Goal: Task Accomplishment & Management: Manage account settings

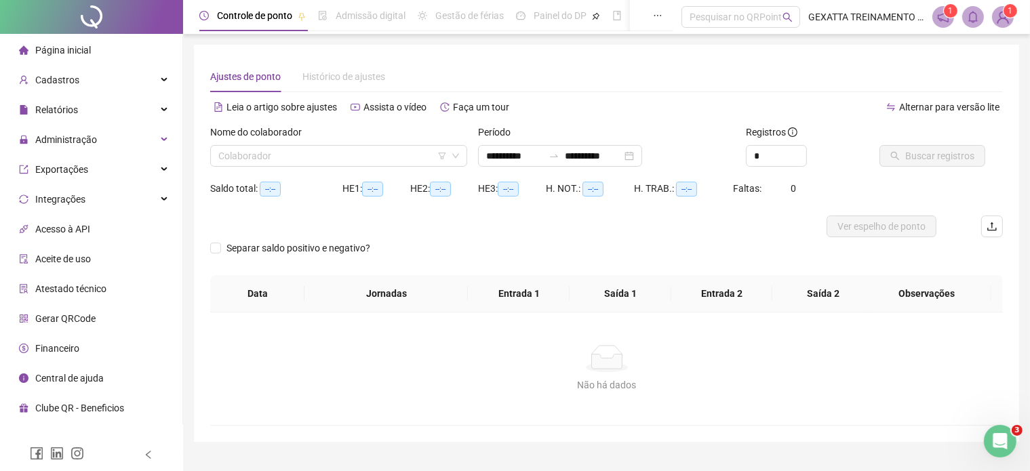
type input "**********"
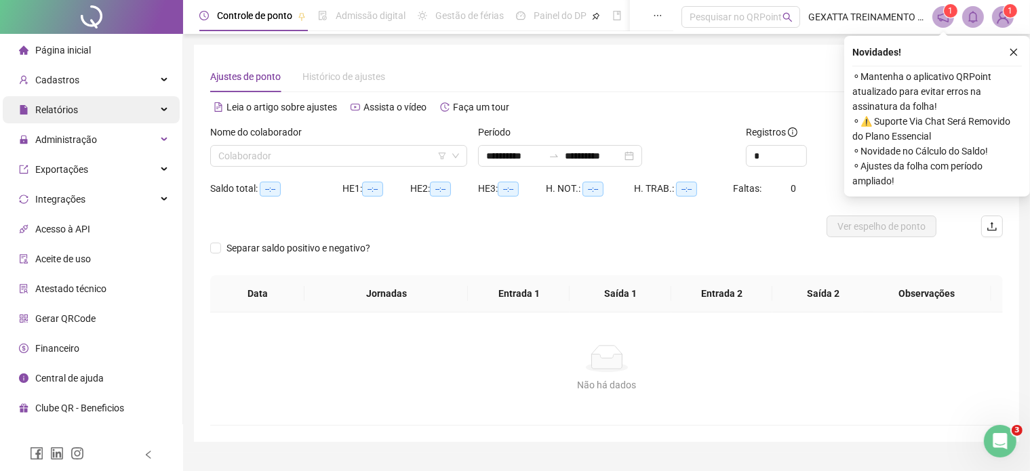
click at [74, 116] on span "Relatórios" at bounding box center [48, 109] width 59 height 27
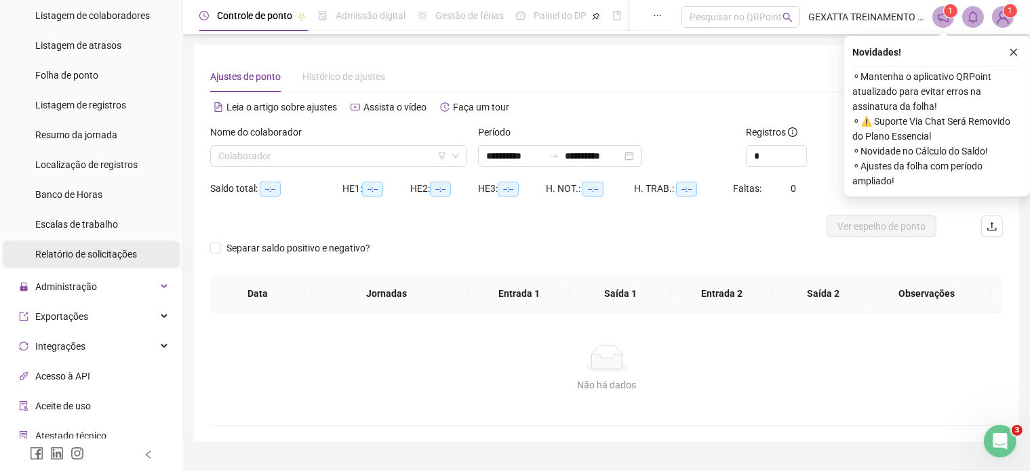
scroll to position [136, 0]
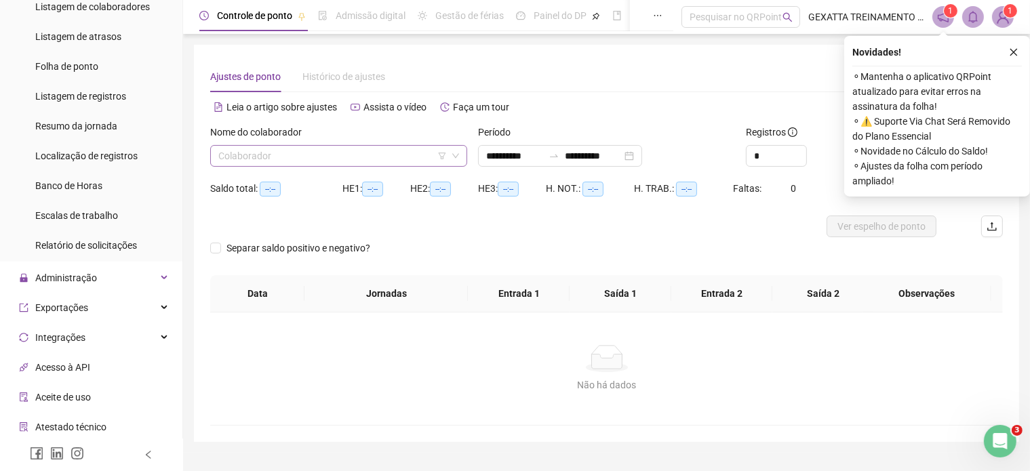
click at [339, 163] on input "search" at bounding box center [332, 156] width 229 height 20
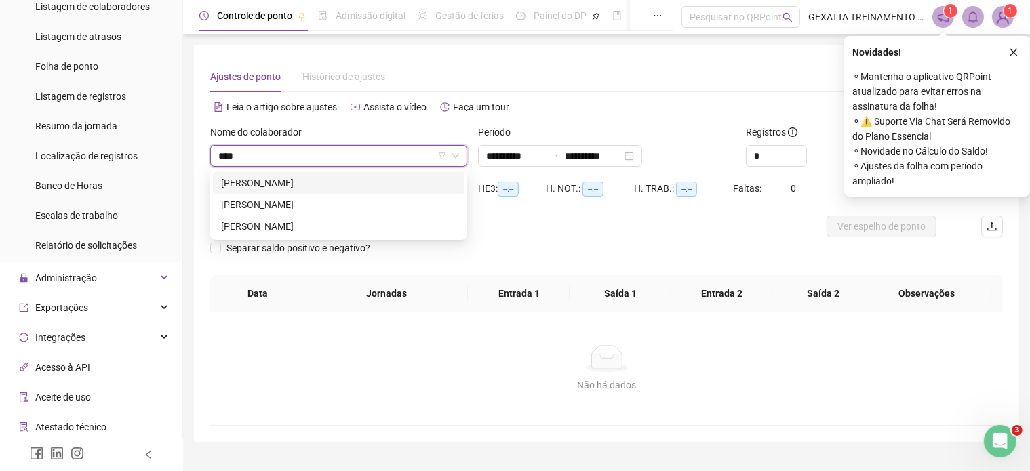
type input "*****"
click at [344, 205] on div "[PERSON_NAME]" at bounding box center [338, 204] width 235 height 15
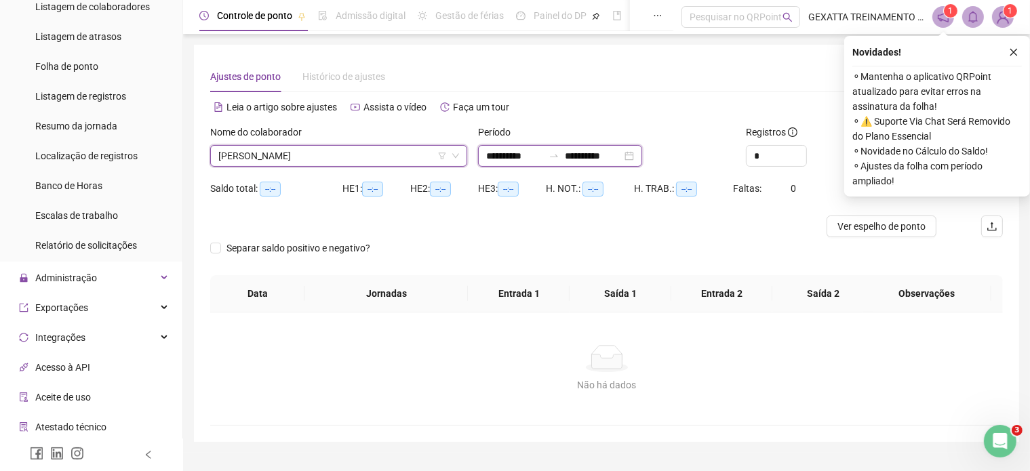
click at [524, 154] on input "**********" at bounding box center [514, 156] width 57 height 15
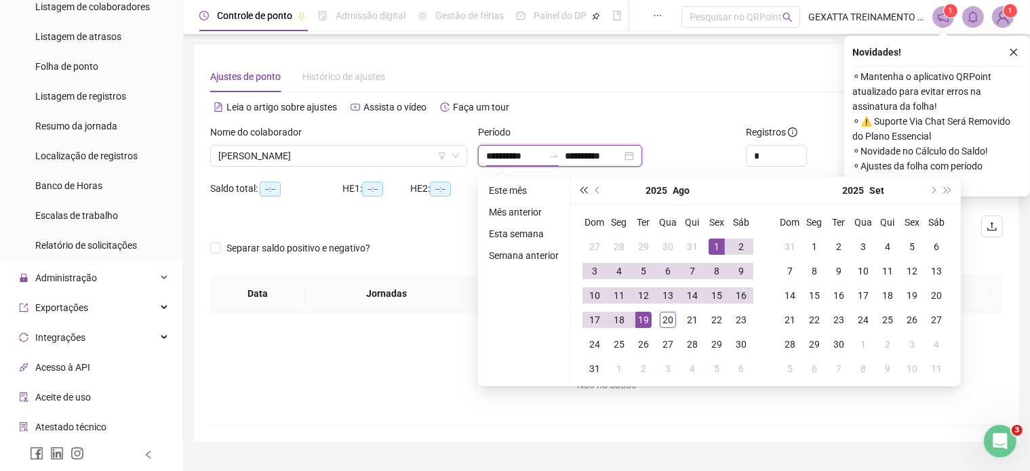
type input "**********"
click at [597, 187] on span "prev-year" at bounding box center [598, 190] width 7 height 7
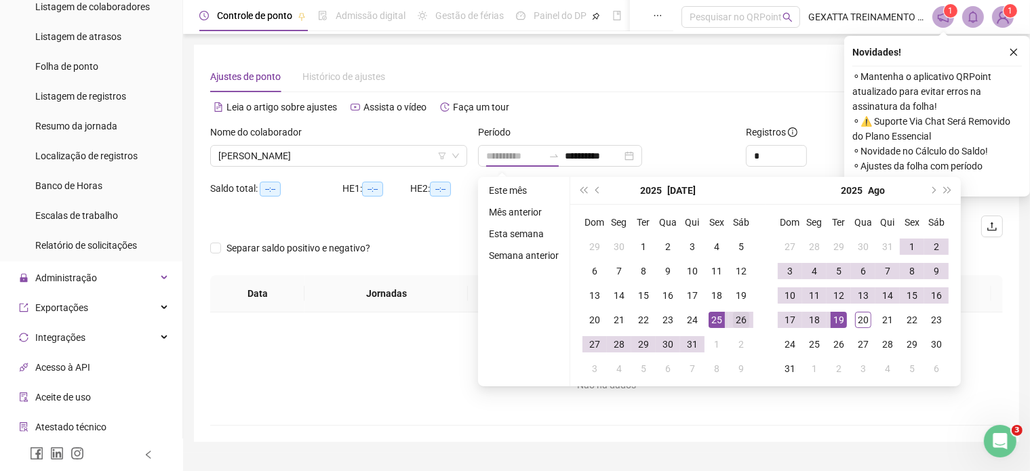
type input "**********"
click at [738, 319] on div "26" at bounding box center [741, 320] width 16 height 16
type input "**********"
click at [857, 312] on div "20" at bounding box center [863, 320] width 16 height 16
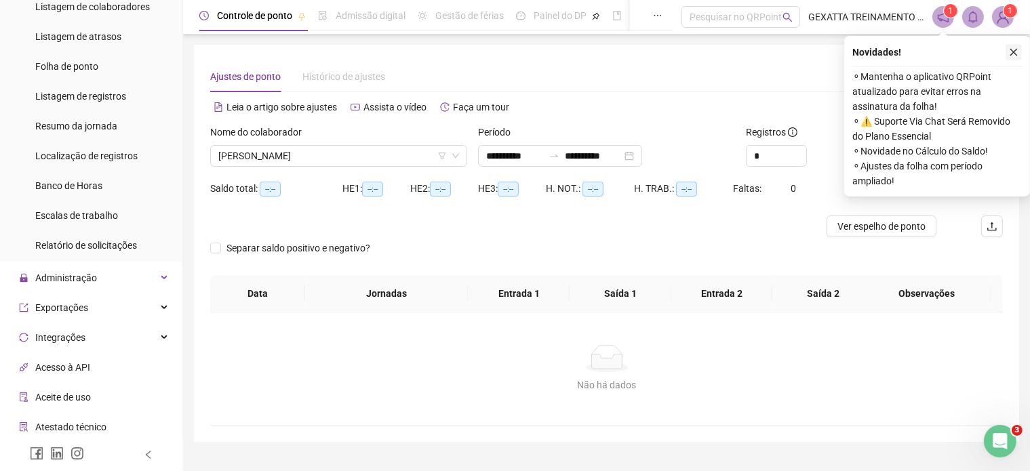
click at [1017, 52] on icon "close" at bounding box center [1013, 51] width 9 height 9
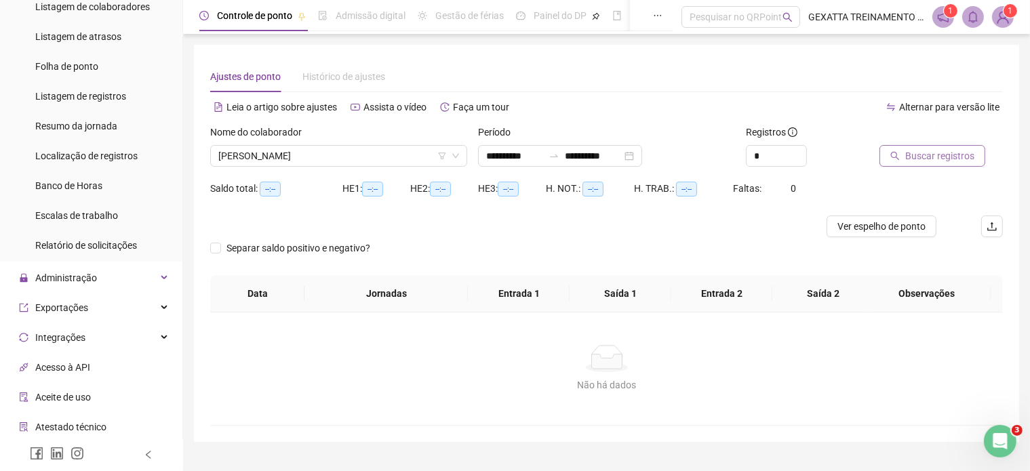
click at [949, 154] on span "Buscar registros" at bounding box center [939, 156] width 69 height 15
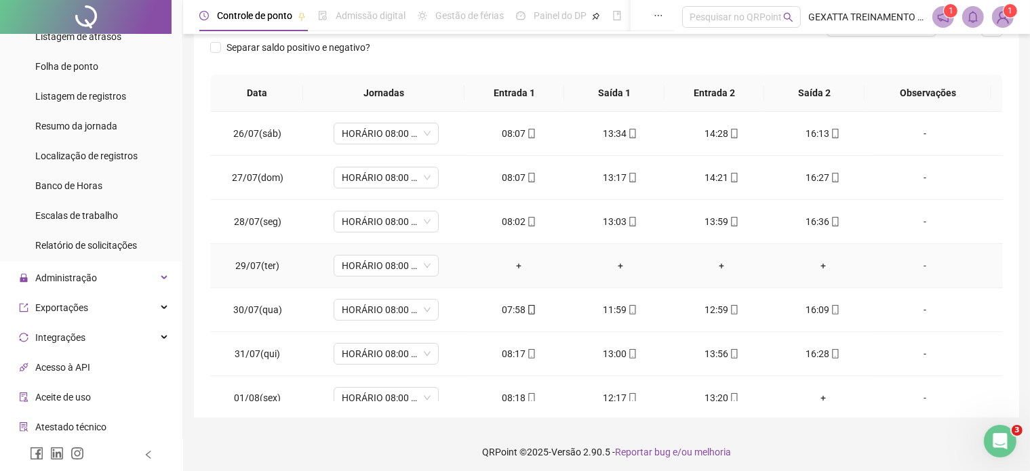
scroll to position [203, 0]
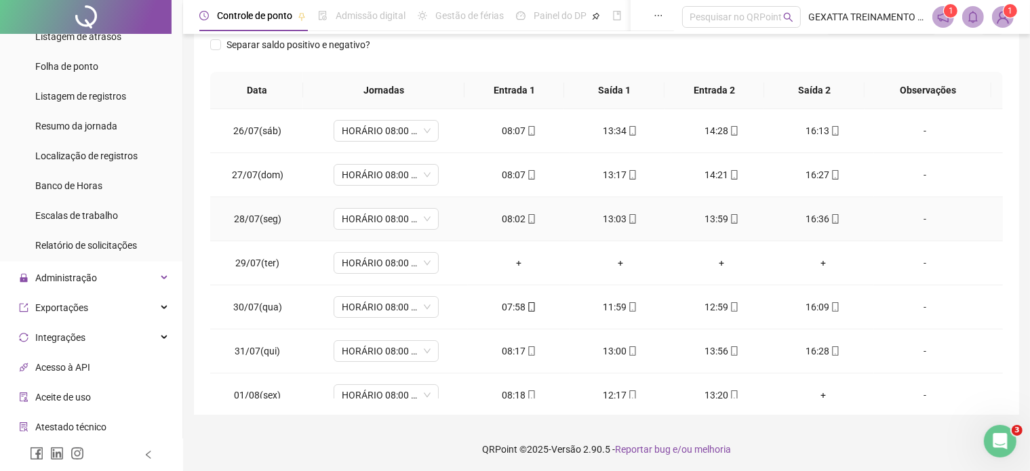
click at [526, 224] on span at bounding box center [531, 219] width 11 height 11
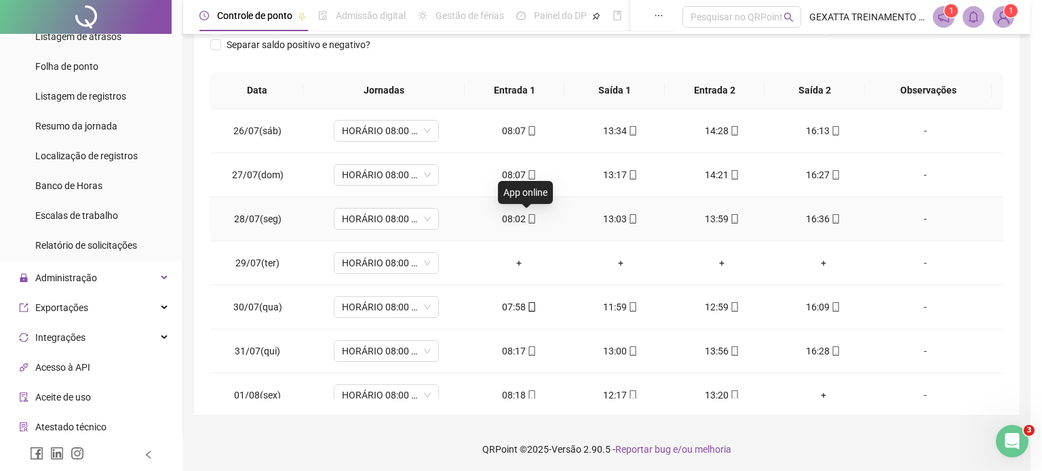
type input "**********"
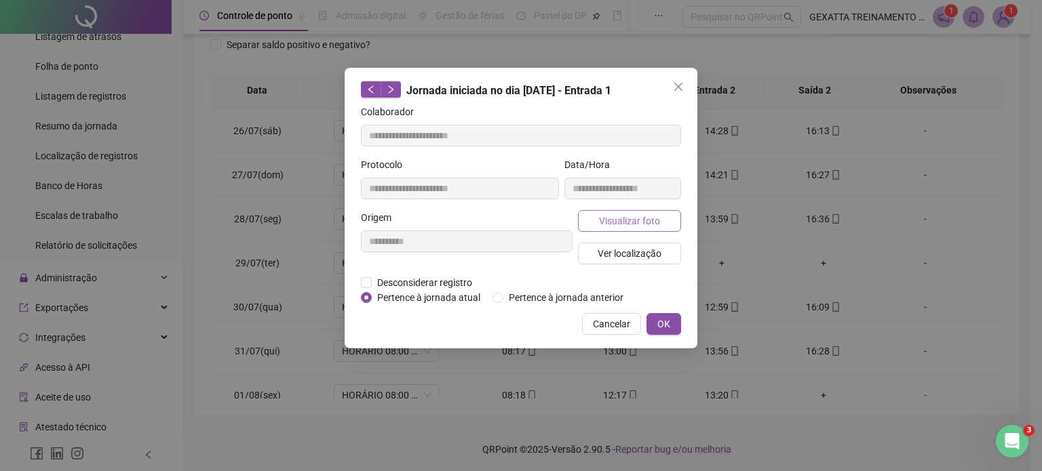
click at [647, 214] on span "Visualizar foto" at bounding box center [629, 221] width 61 height 15
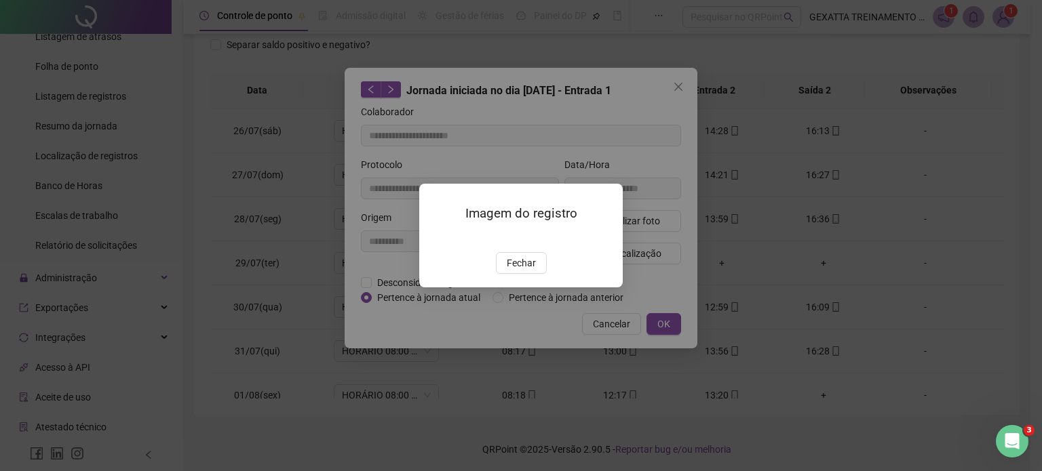
click at [435, 238] on img at bounding box center [435, 238] width 0 height 0
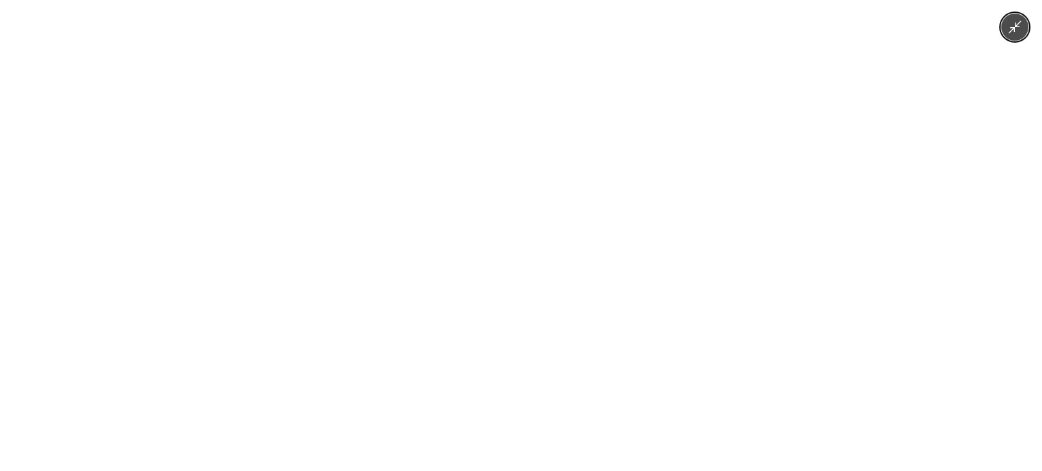
click at [613, 296] on img at bounding box center [520, 235] width 353 height 471
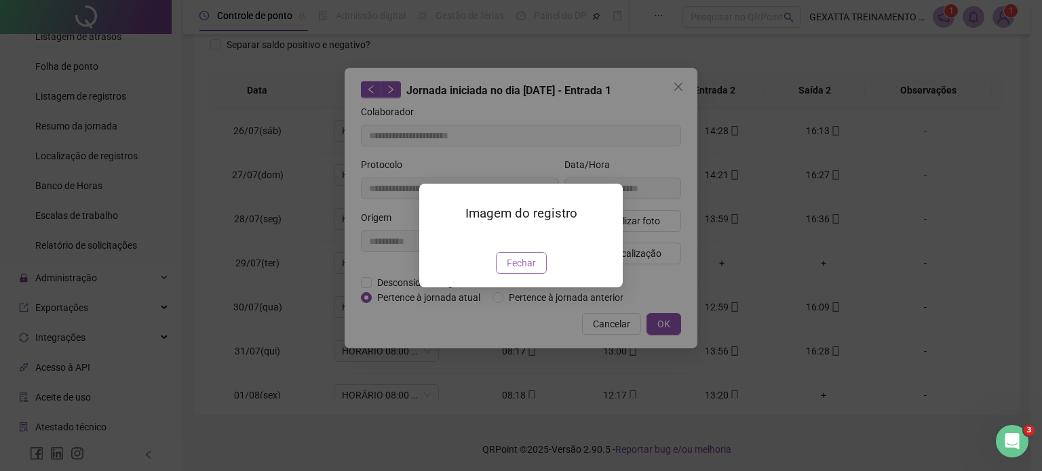
click at [526, 271] on span "Fechar" at bounding box center [521, 263] width 29 height 15
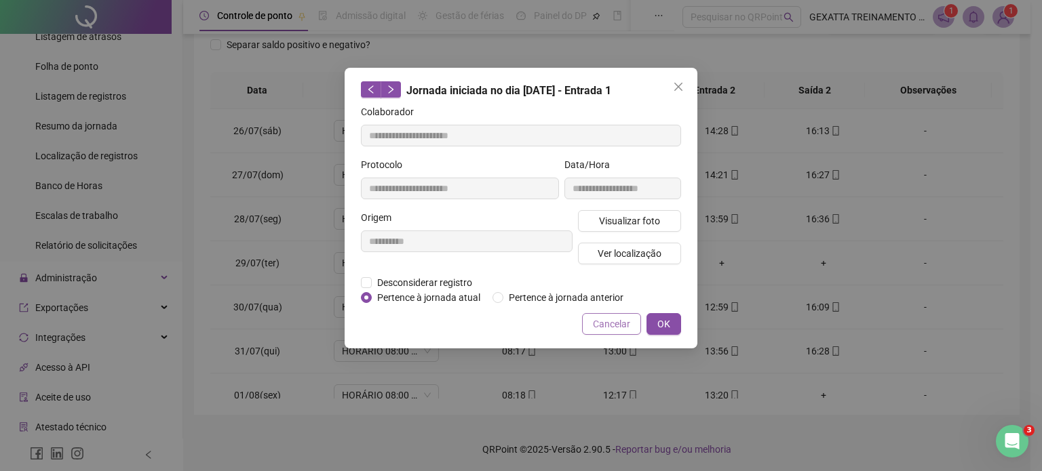
click at [610, 331] on button "Cancelar" at bounding box center [611, 324] width 59 height 22
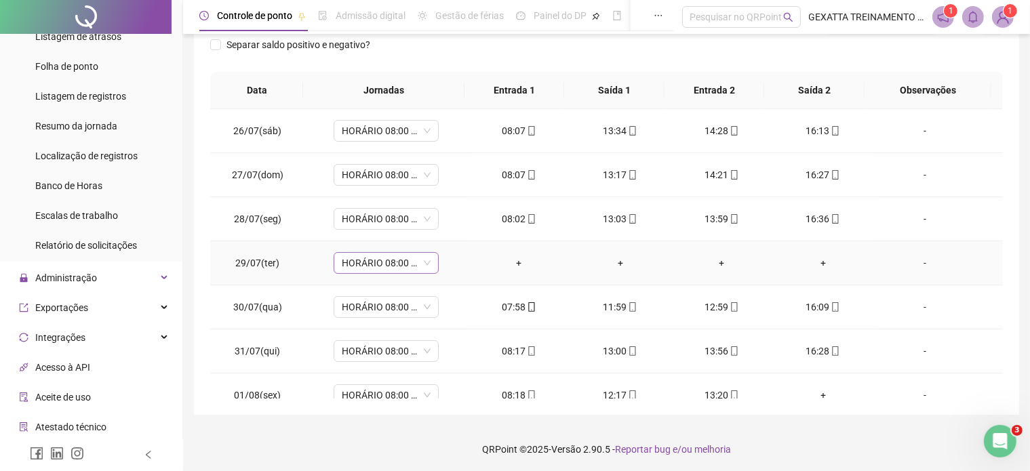
click at [405, 260] on span "HORÁRIO 08:00 ÀS 16:20" at bounding box center [386, 263] width 89 height 20
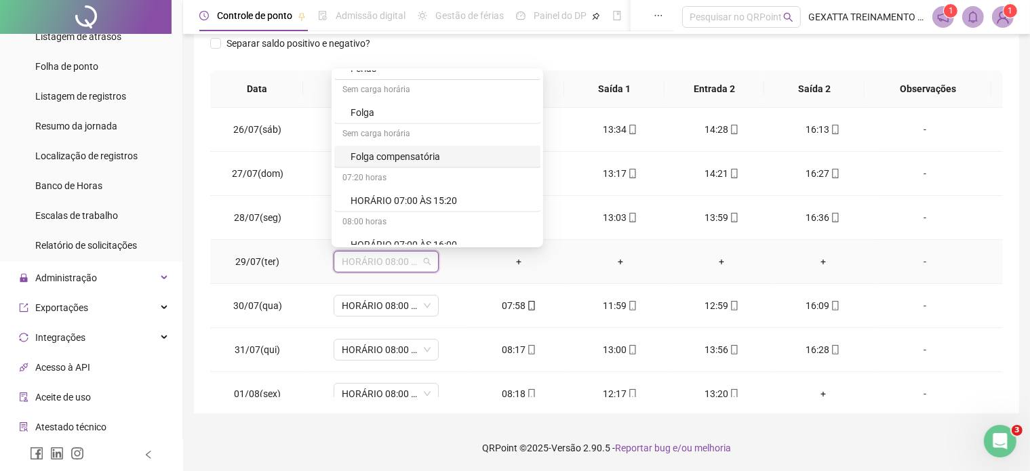
scroll to position [746, 0]
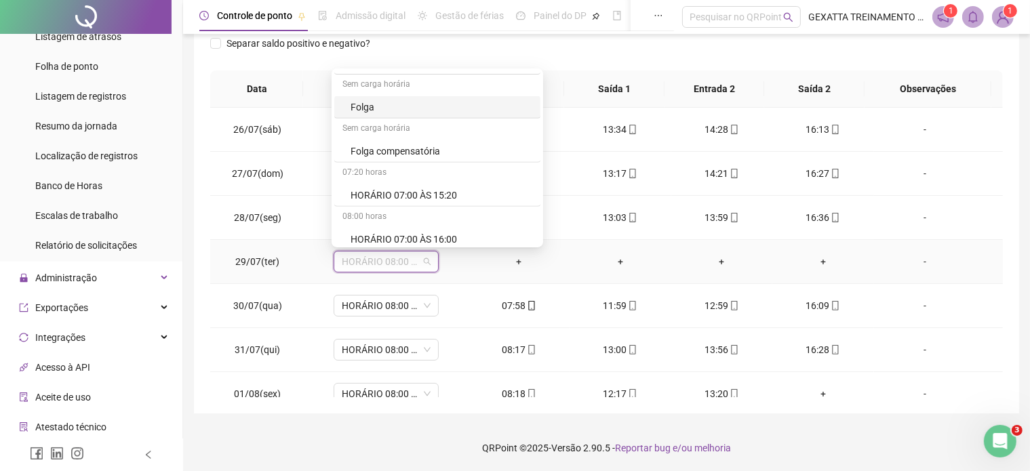
click at [382, 108] on div "Folga" at bounding box center [442, 107] width 182 height 15
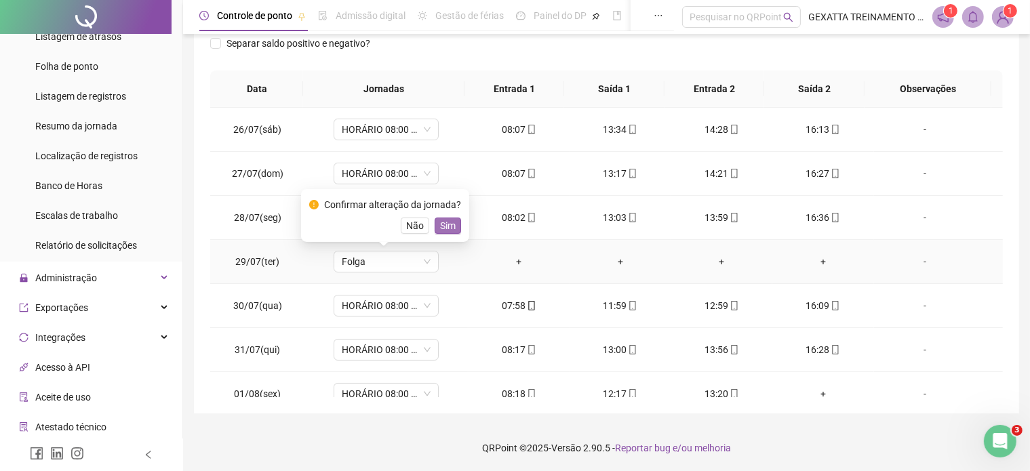
click at [444, 220] on span "Sim" at bounding box center [448, 225] width 16 height 15
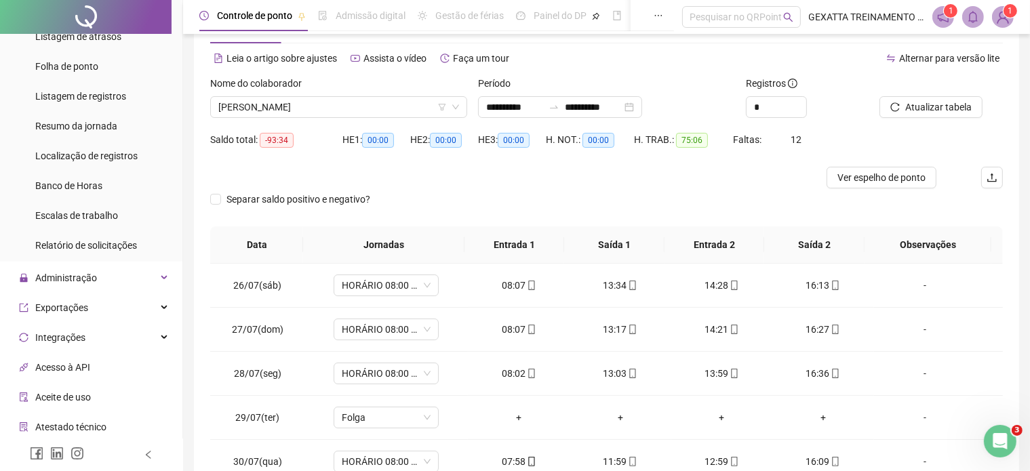
scroll to position [68, 0]
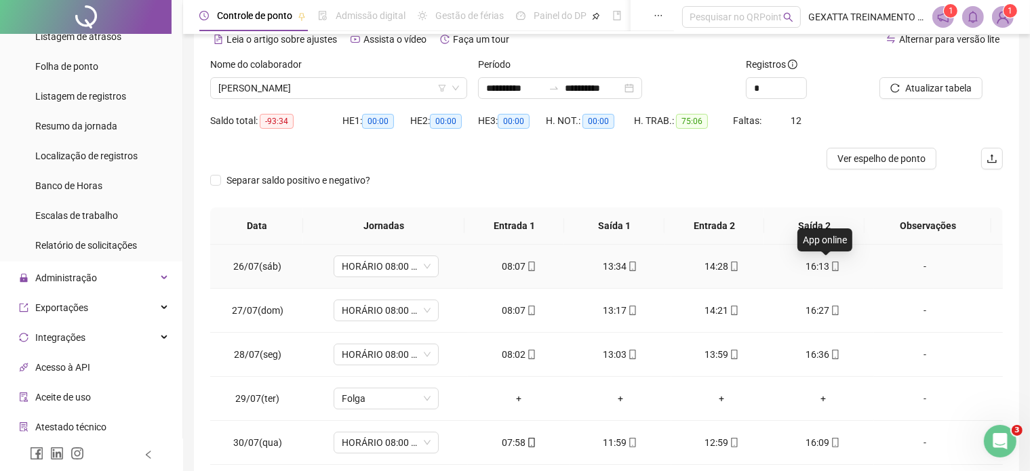
click at [831, 265] on icon "mobile" at bounding box center [835, 266] width 9 height 9
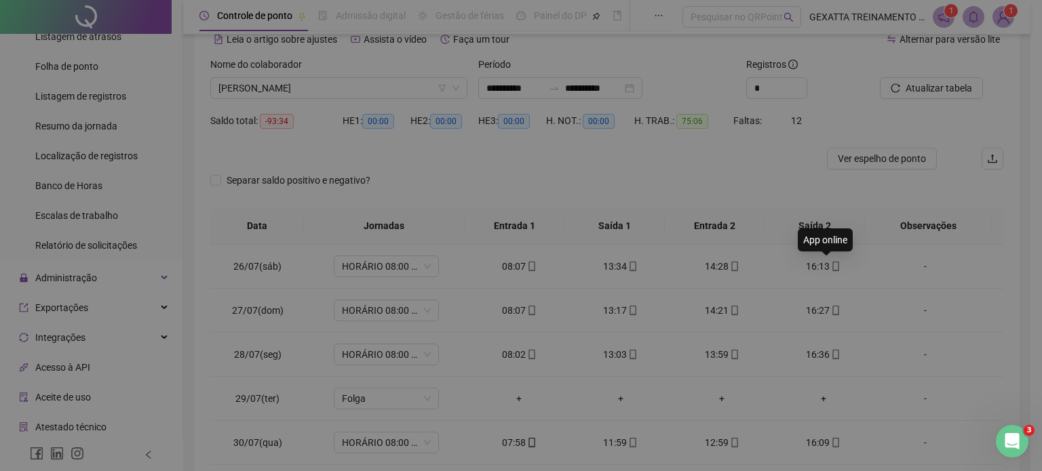
type input "**********"
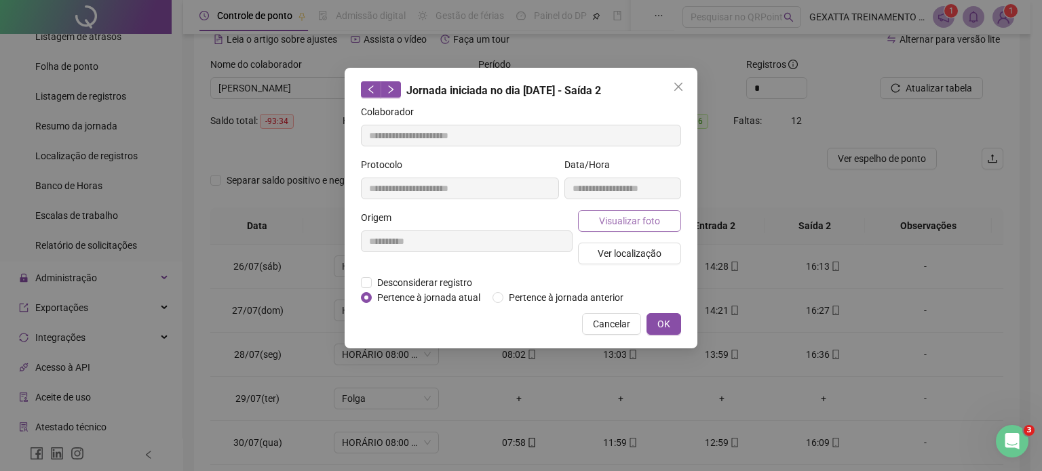
click at [617, 214] on span "Visualizar foto" at bounding box center [629, 221] width 61 height 15
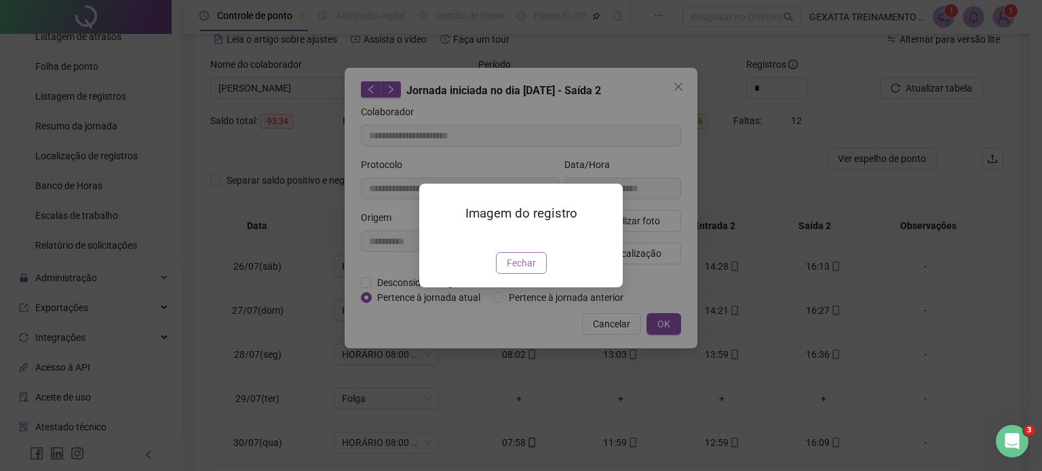
click at [507, 271] on span "Fechar" at bounding box center [521, 263] width 29 height 15
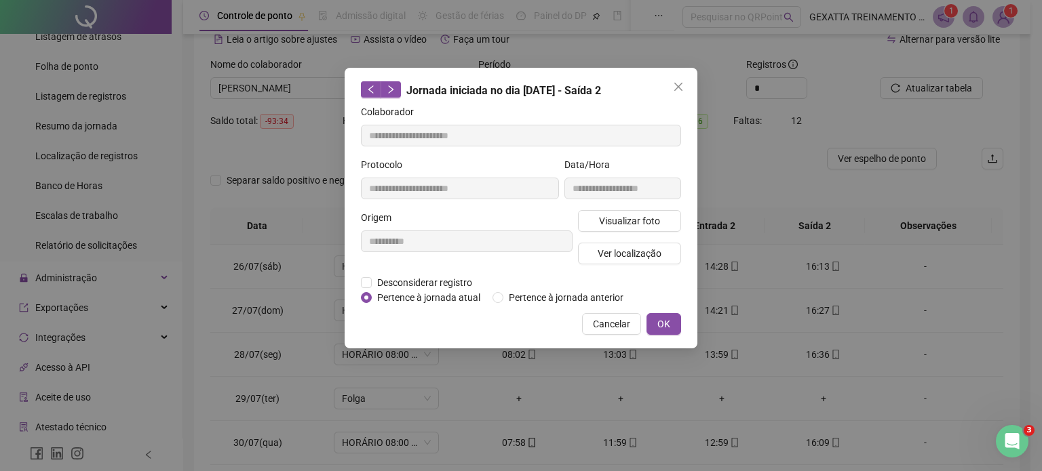
click at [613, 328] on span "Cancelar" at bounding box center [611, 324] width 37 height 15
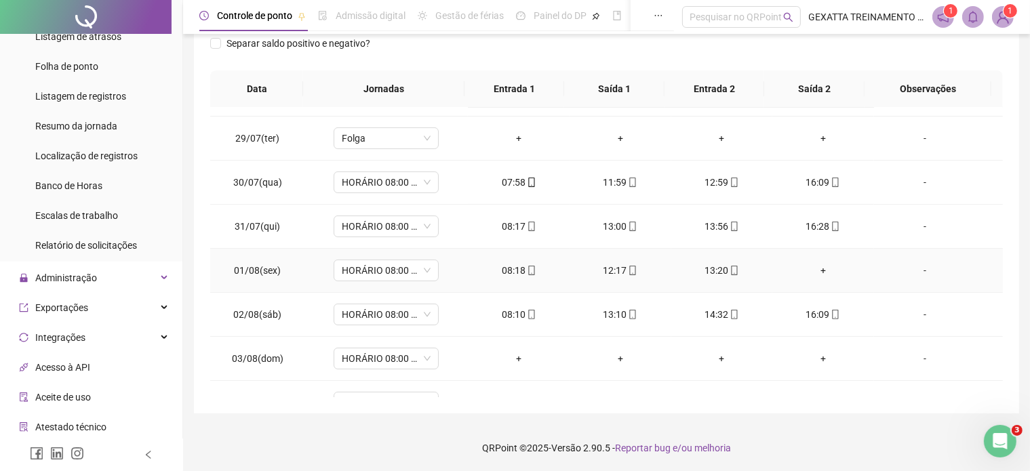
scroll to position [136, 0]
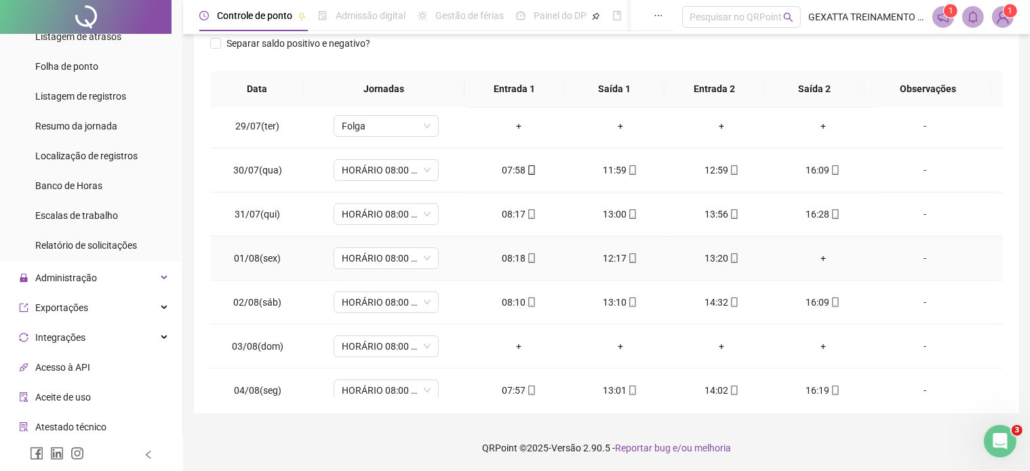
click at [807, 257] on div "+" at bounding box center [823, 258] width 80 height 15
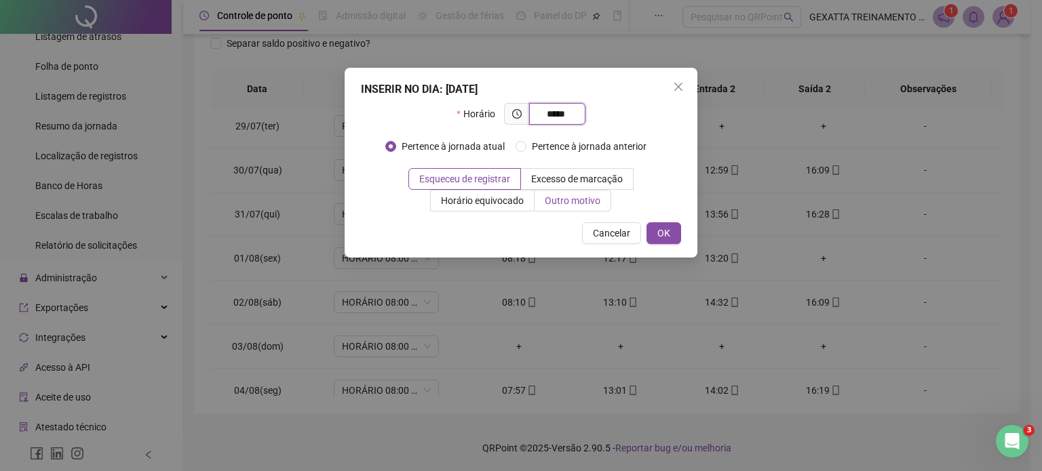
type input "*****"
click at [542, 195] on label "Outro motivo" at bounding box center [572, 201] width 77 height 22
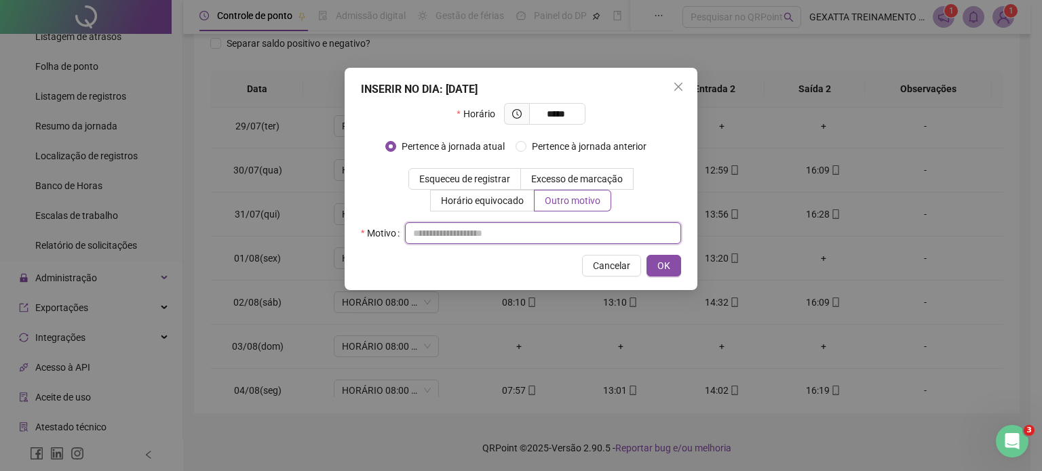
click at [551, 227] on input "text" at bounding box center [543, 233] width 276 height 22
click at [663, 265] on span "OK" at bounding box center [663, 265] width 13 height 15
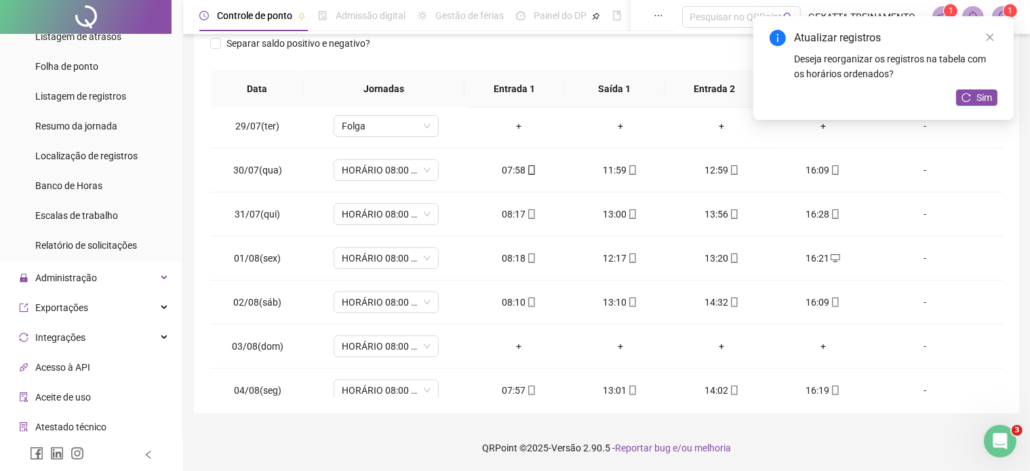
click at [963, 97] on icon "reload" at bounding box center [966, 97] width 9 height 9
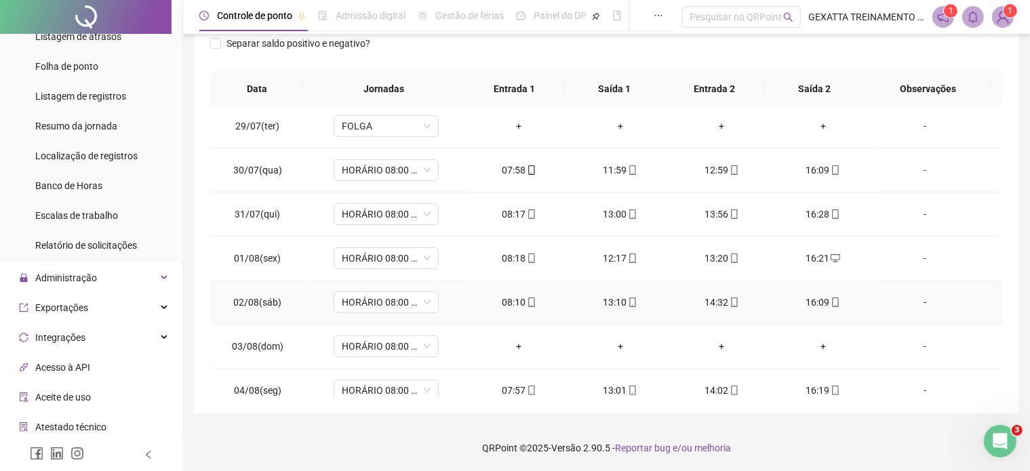
scroll to position [203, 0]
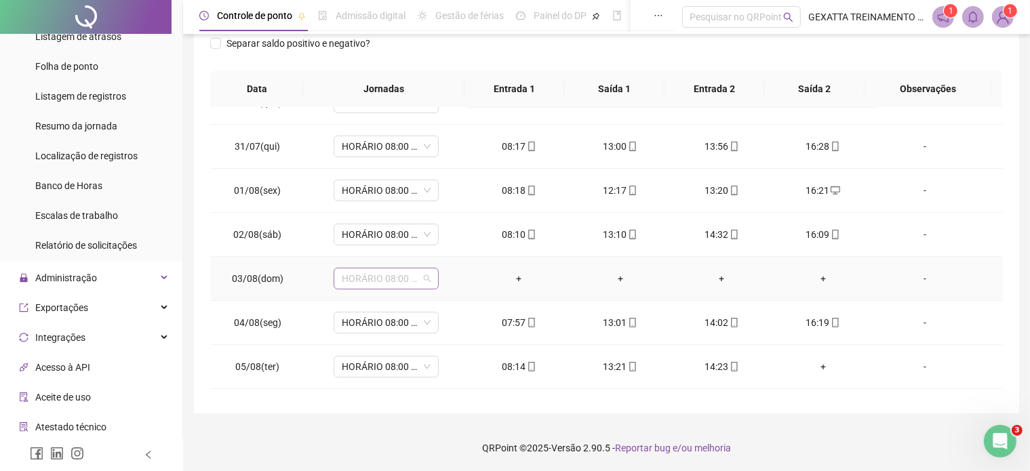
click at [427, 275] on span "HORÁRIO 08:00 ÀS 16:20" at bounding box center [386, 279] width 89 height 20
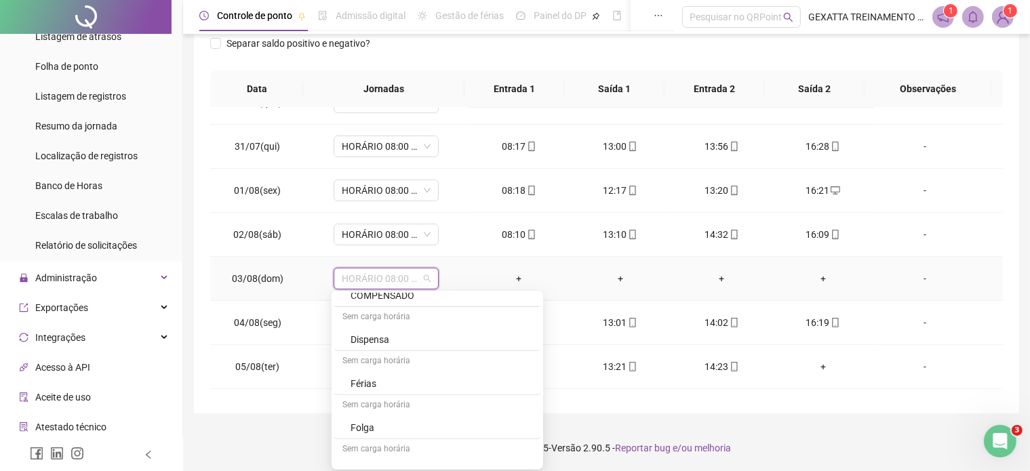
scroll to position [678, 0]
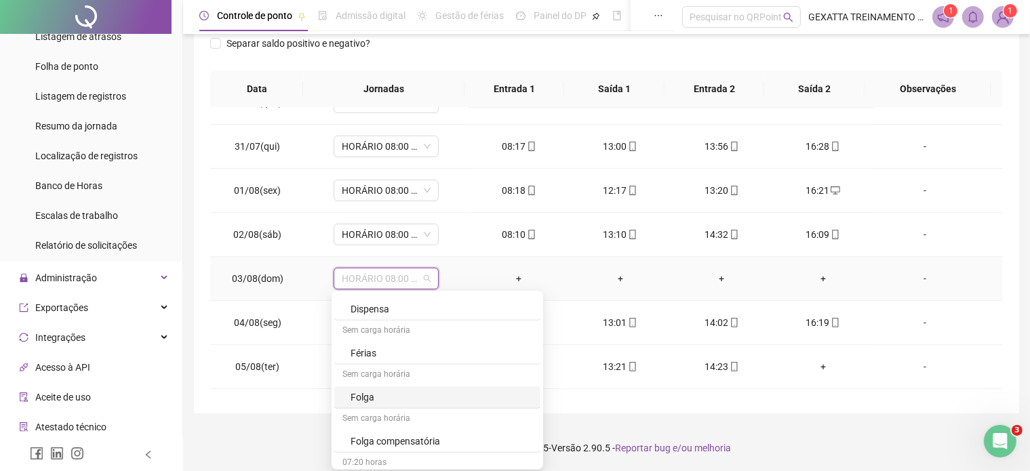
click at [409, 391] on div "Folga" at bounding box center [442, 397] width 182 height 15
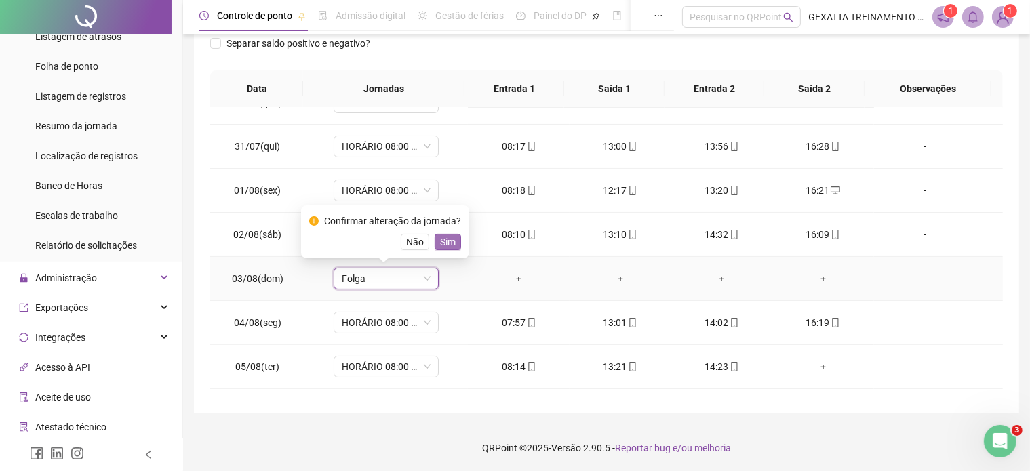
click at [452, 246] on span "Sim" at bounding box center [448, 242] width 16 height 15
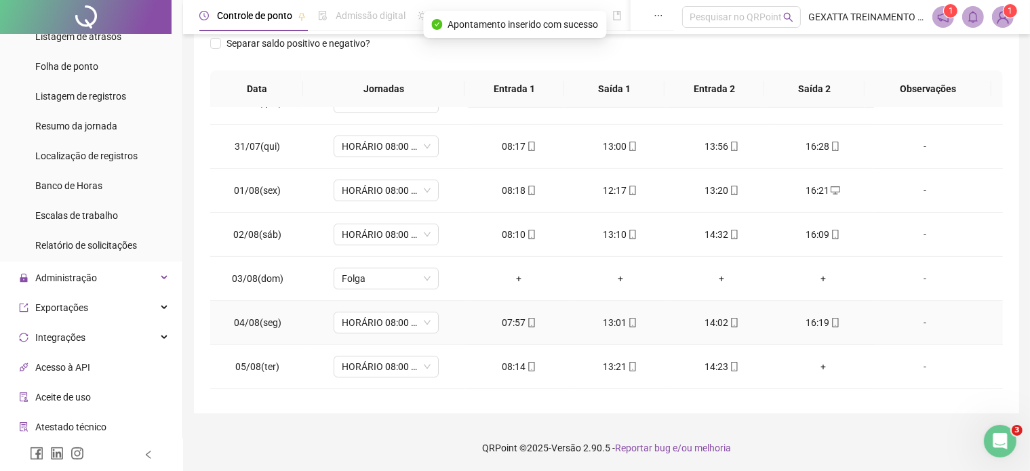
scroll to position [271, 0]
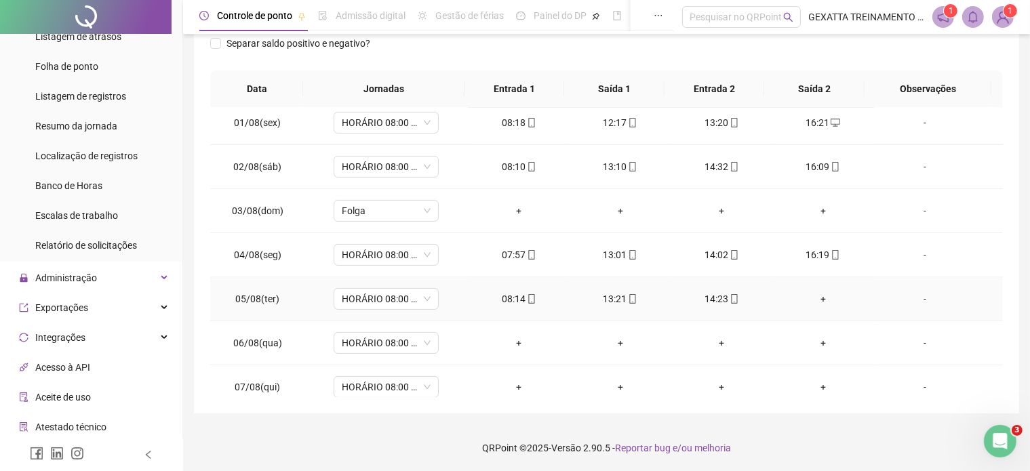
click at [810, 296] on div "+" at bounding box center [823, 299] width 80 height 15
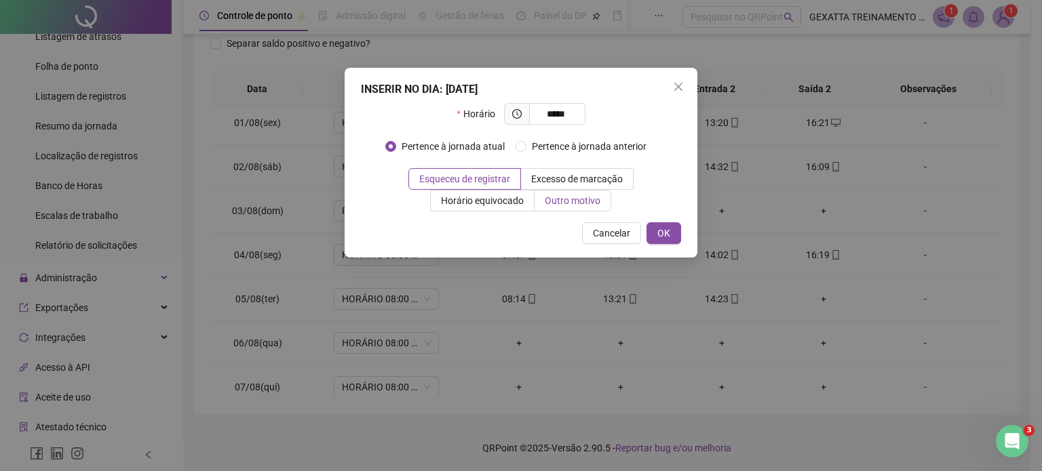
type input "*****"
click at [576, 203] on span "Outro motivo" at bounding box center [573, 200] width 56 height 11
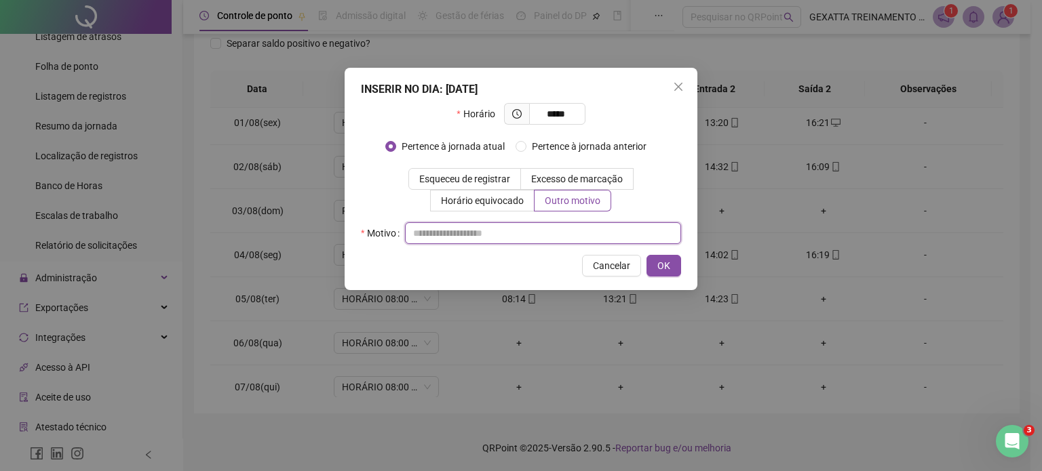
click at [561, 230] on input "text" at bounding box center [543, 233] width 276 height 22
click at [662, 257] on button "OK" at bounding box center [663, 266] width 35 height 22
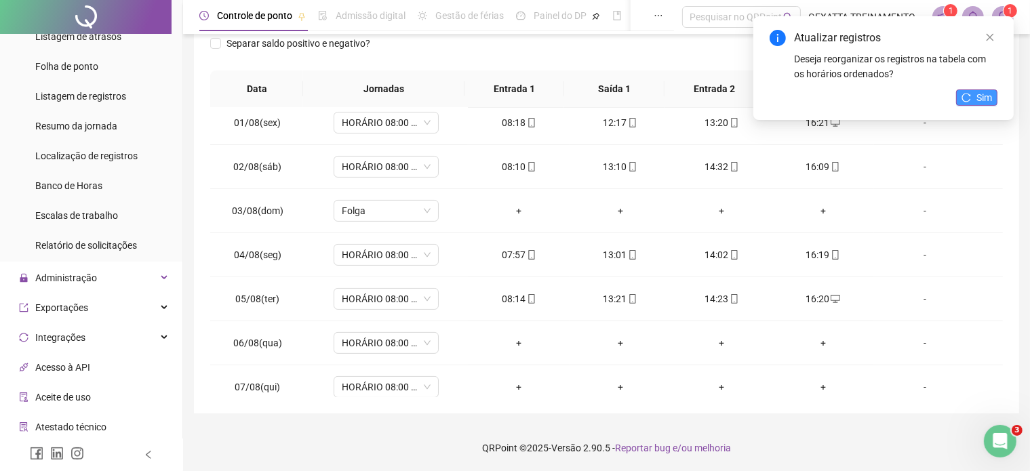
click at [979, 102] on span "Sim" at bounding box center [984, 97] width 16 height 15
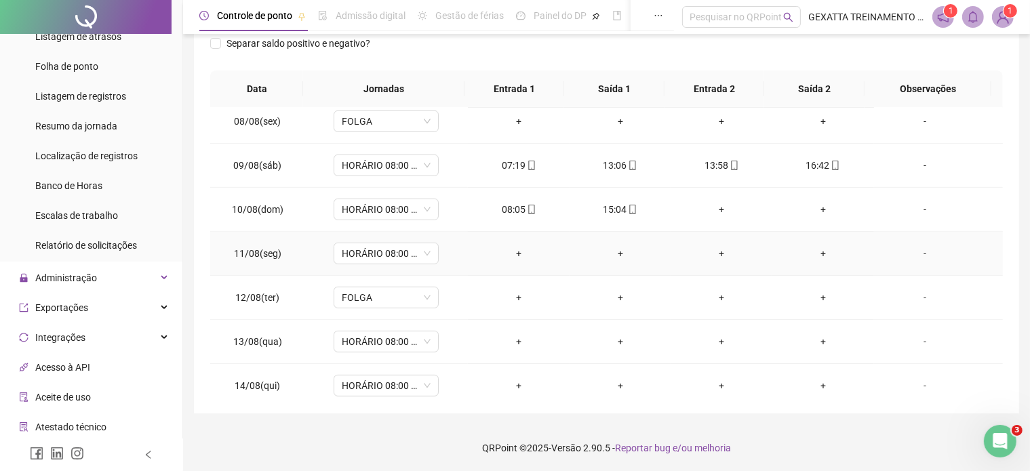
scroll to position [513, 0]
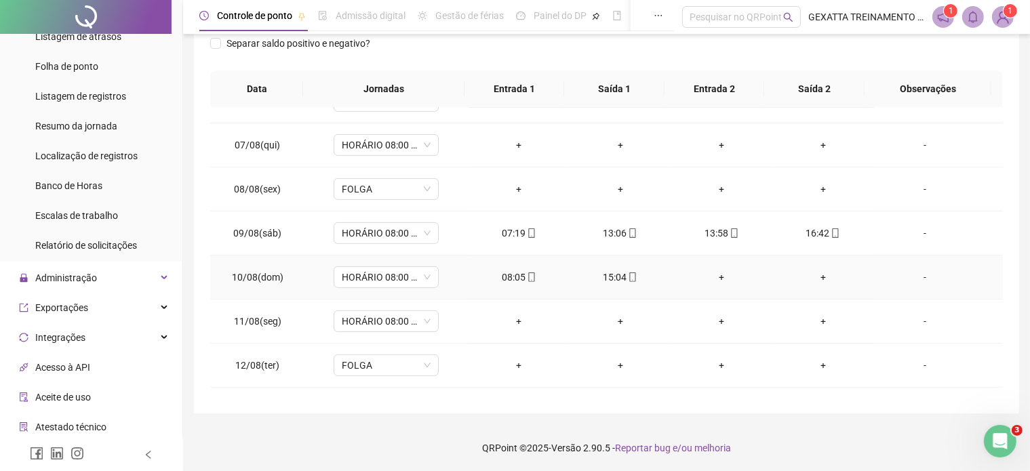
click at [616, 276] on div "15:04" at bounding box center [620, 277] width 80 height 15
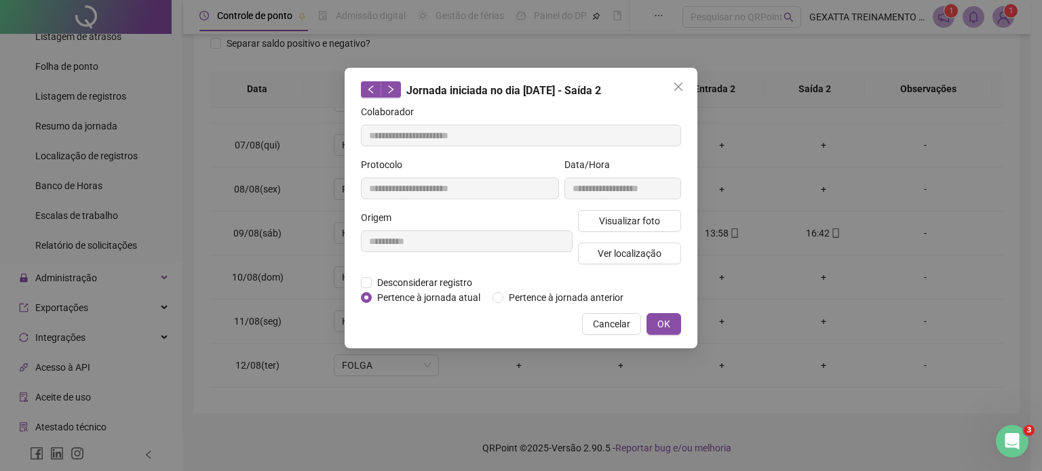
type input "**********"
click at [632, 214] on span "Visualizar foto" at bounding box center [629, 221] width 61 height 15
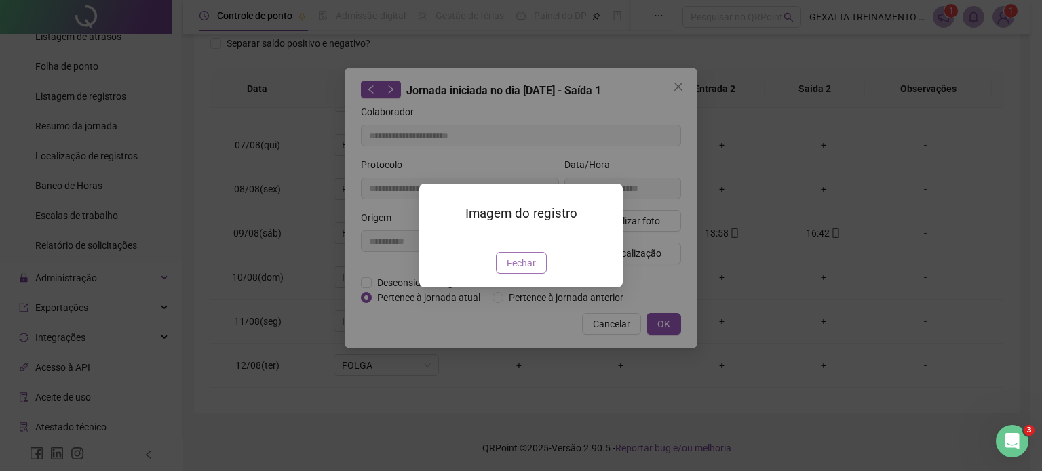
click at [532, 274] on button "Fechar" at bounding box center [521, 263] width 51 height 22
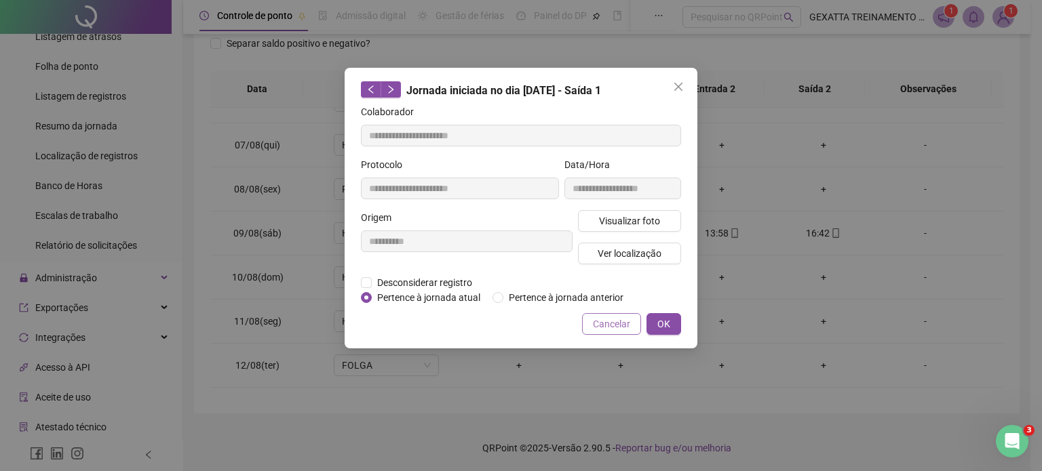
click at [610, 324] on span "Cancelar" at bounding box center [611, 324] width 37 height 15
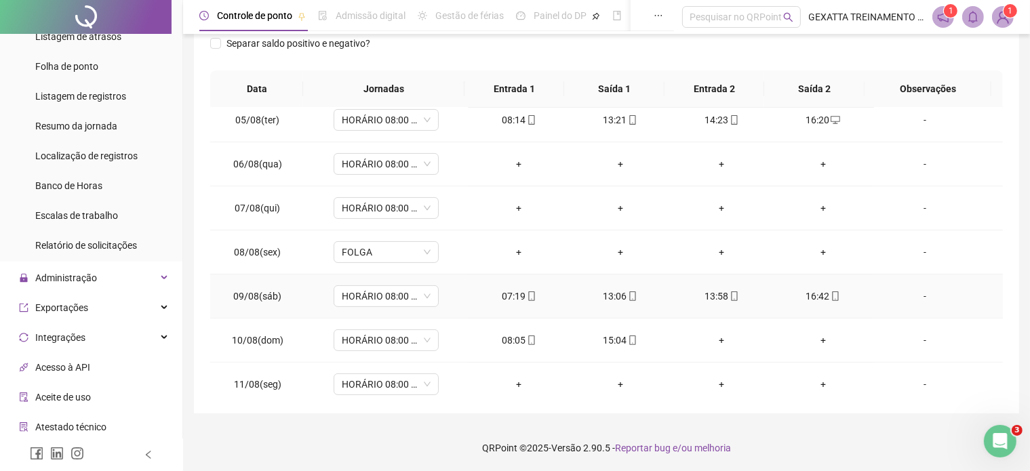
scroll to position [446, 0]
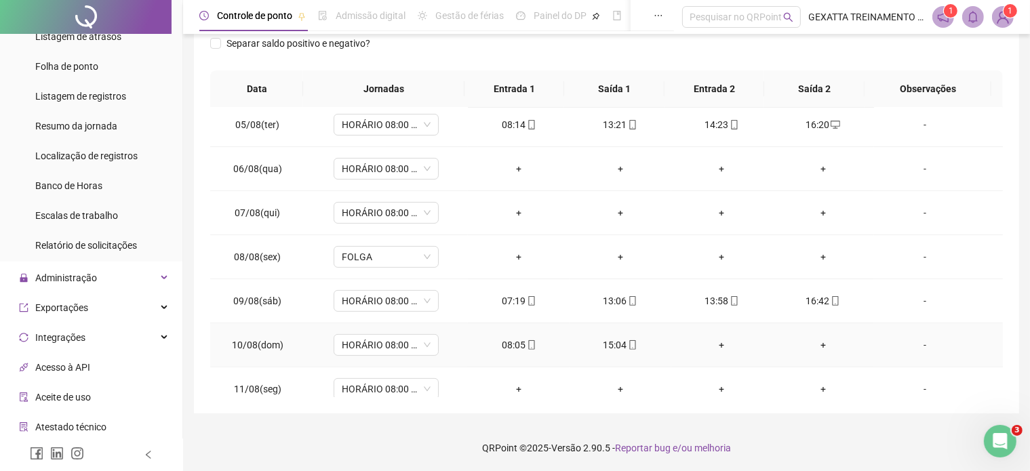
click at [627, 340] on span "mobile" at bounding box center [632, 344] width 11 height 9
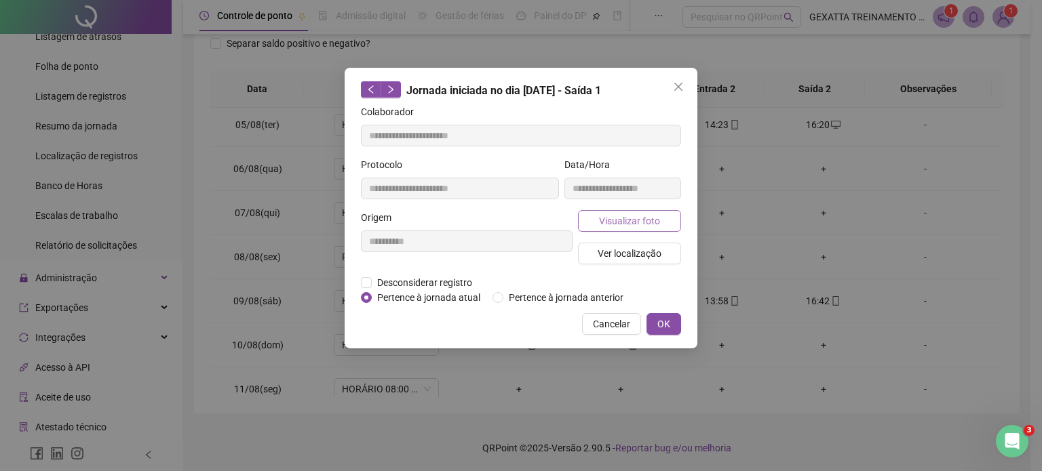
click at [630, 221] on span "Visualizar foto" at bounding box center [629, 221] width 61 height 15
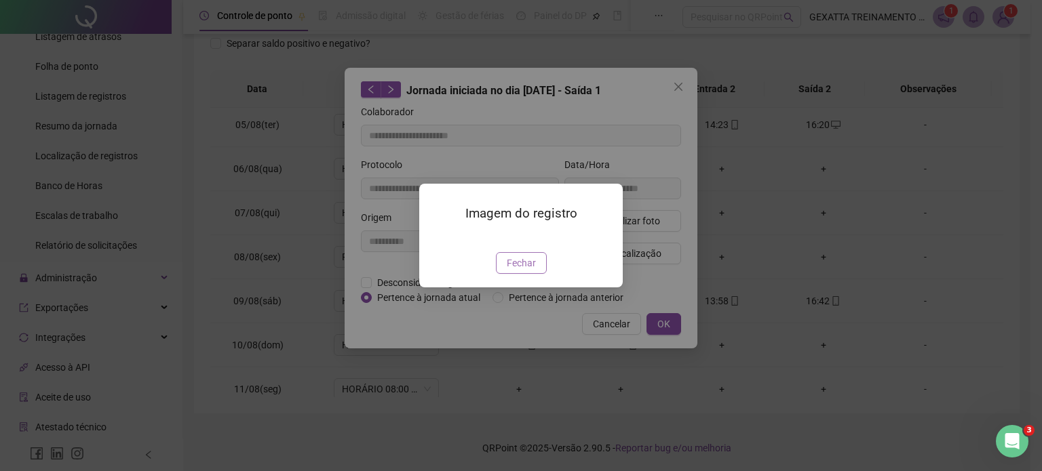
click at [517, 271] on span "Fechar" at bounding box center [521, 263] width 29 height 15
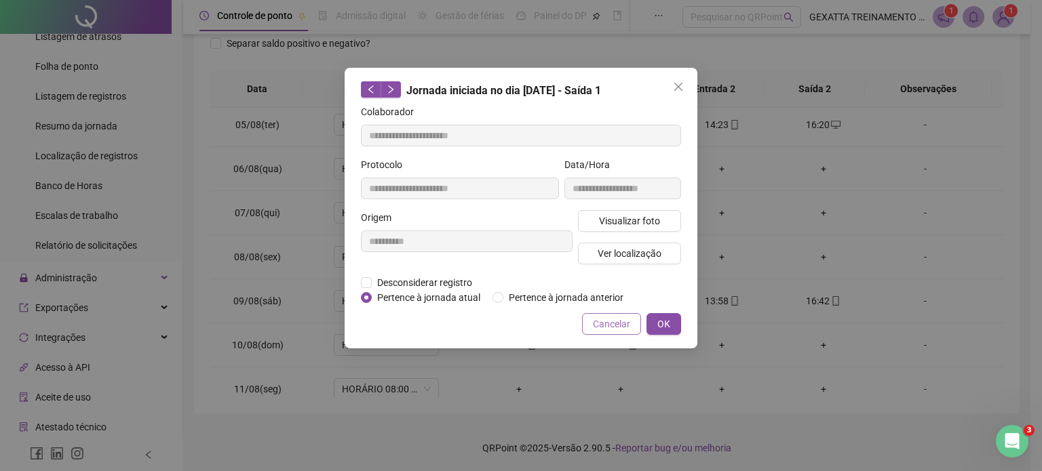
click at [609, 323] on span "Cancelar" at bounding box center [611, 324] width 37 height 15
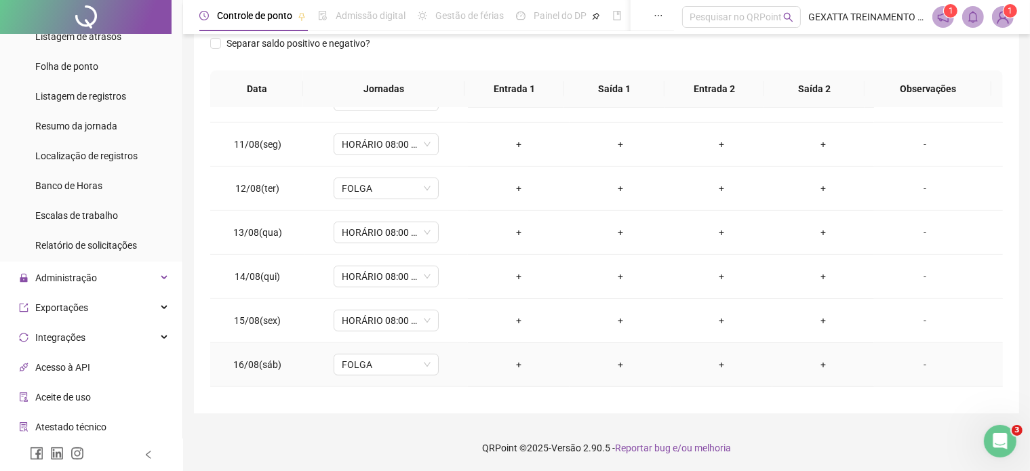
scroll to position [649, 0]
